Goal: Transaction & Acquisition: Obtain resource

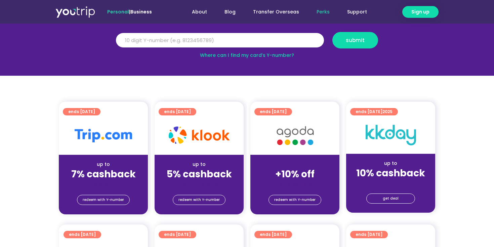
scroll to position [95, 0]
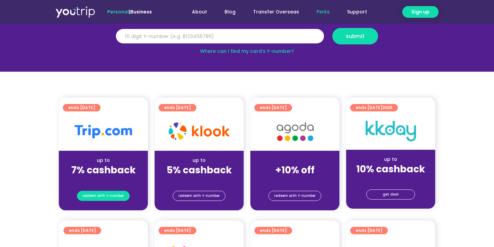
click at [112, 193] on span "redeem with Y-number" at bounding box center [103, 195] width 41 height 9
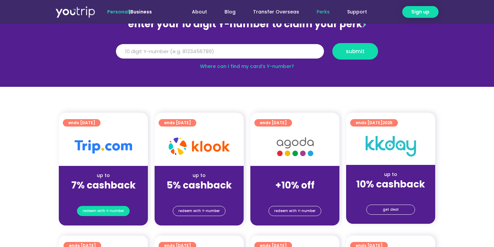
scroll to position [74, 0]
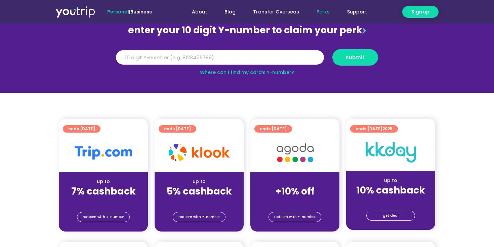
click at [95, 130] on span "ends [DATE]" at bounding box center [81, 128] width 27 height 7
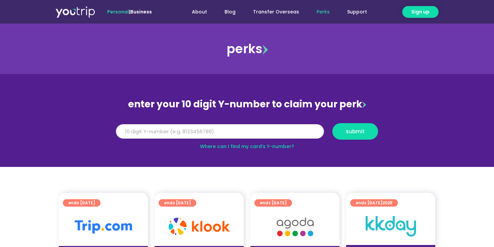
click at [223, 133] on input "Y Number" at bounding box center [220, 131] width 208 height 15
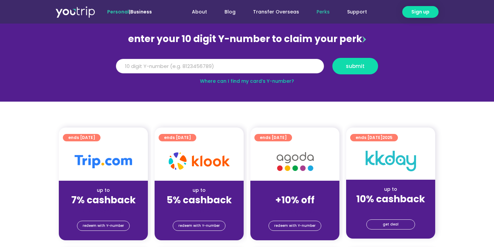
scroll to position [73, 0]
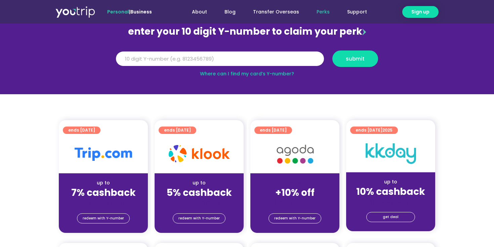
click at [120, 163] on div at bounding box center [103, 154] width 89 height 38
click at [170, 56] on input "Y Number" at bounding box center [220, 58] width 208 height 15
type input "8156017666"
click at [352, 57] on span "submit" at bounding box center [355, 58] width 19 height 5
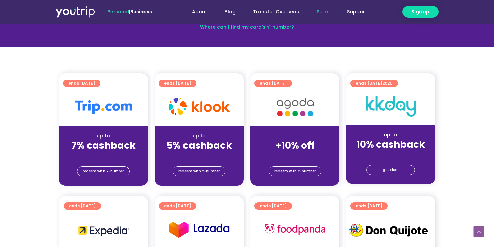
scroll to position [132, 0]
